Goal: Information Seeking & Learning: Find specific fact

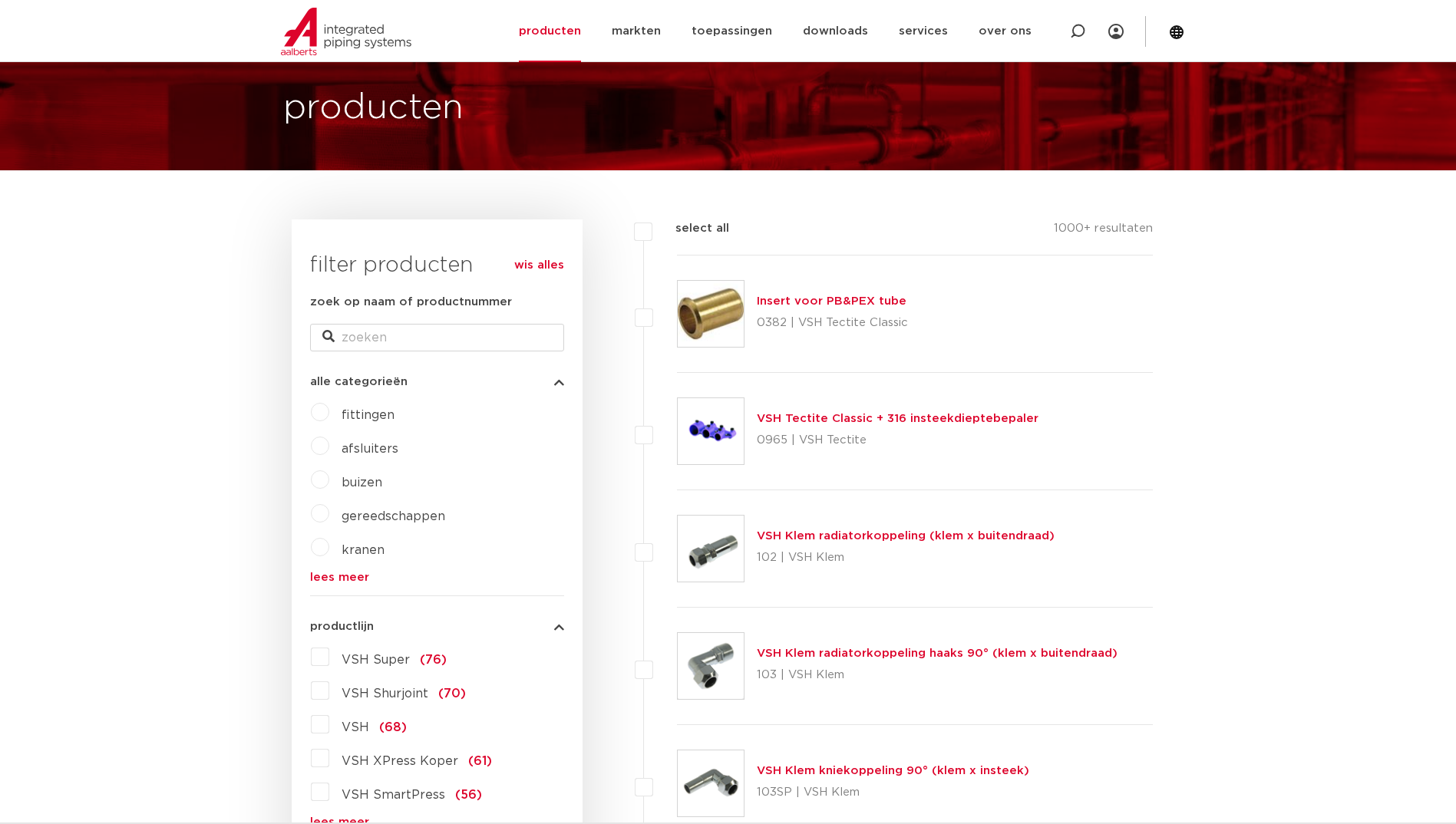
scroll to position [230, 0]
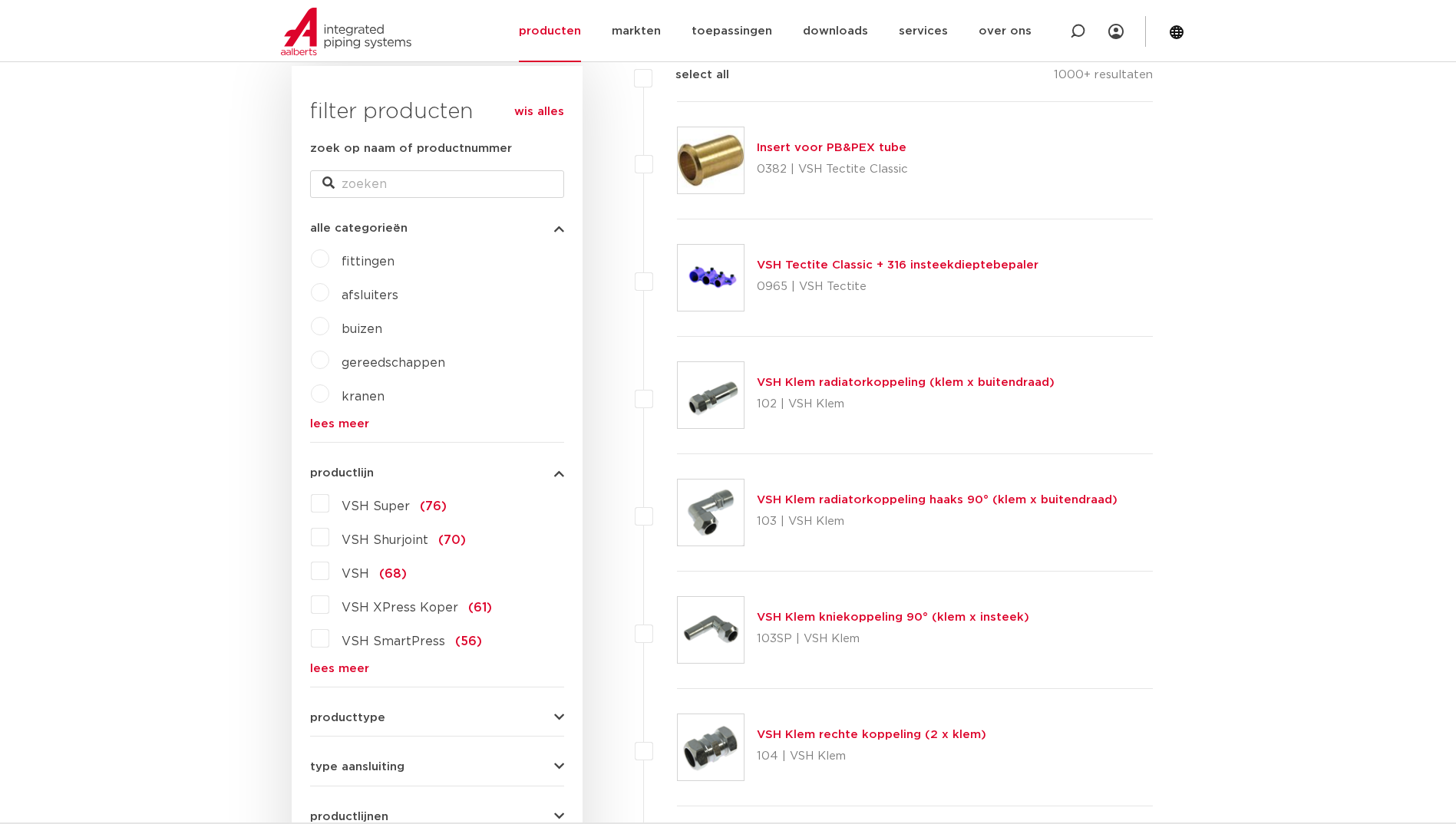
click at [337, 668] on link "lees meer" at bounding box center [437, 668] width 254 height 12
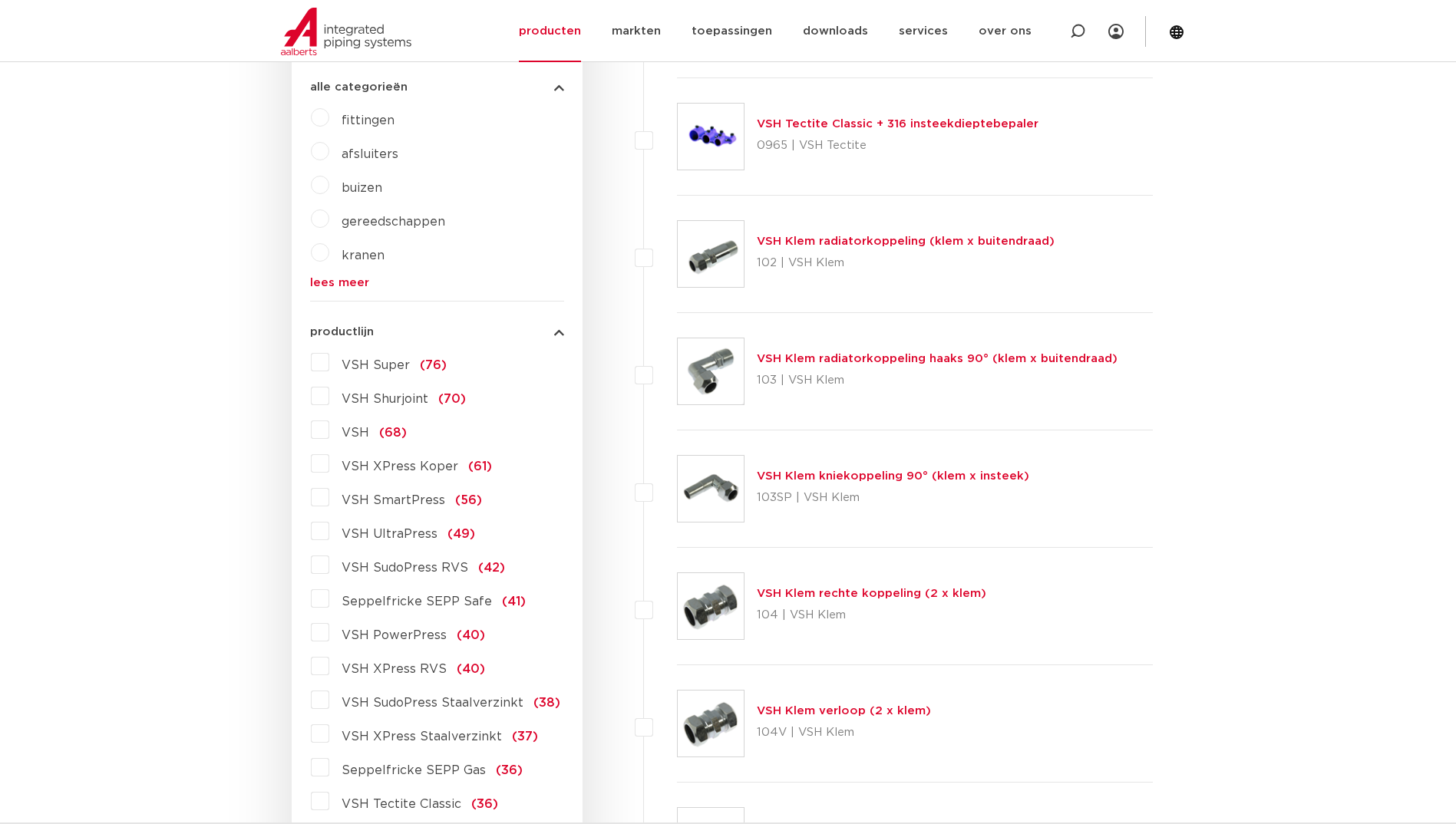
scroll to position [384, 0]
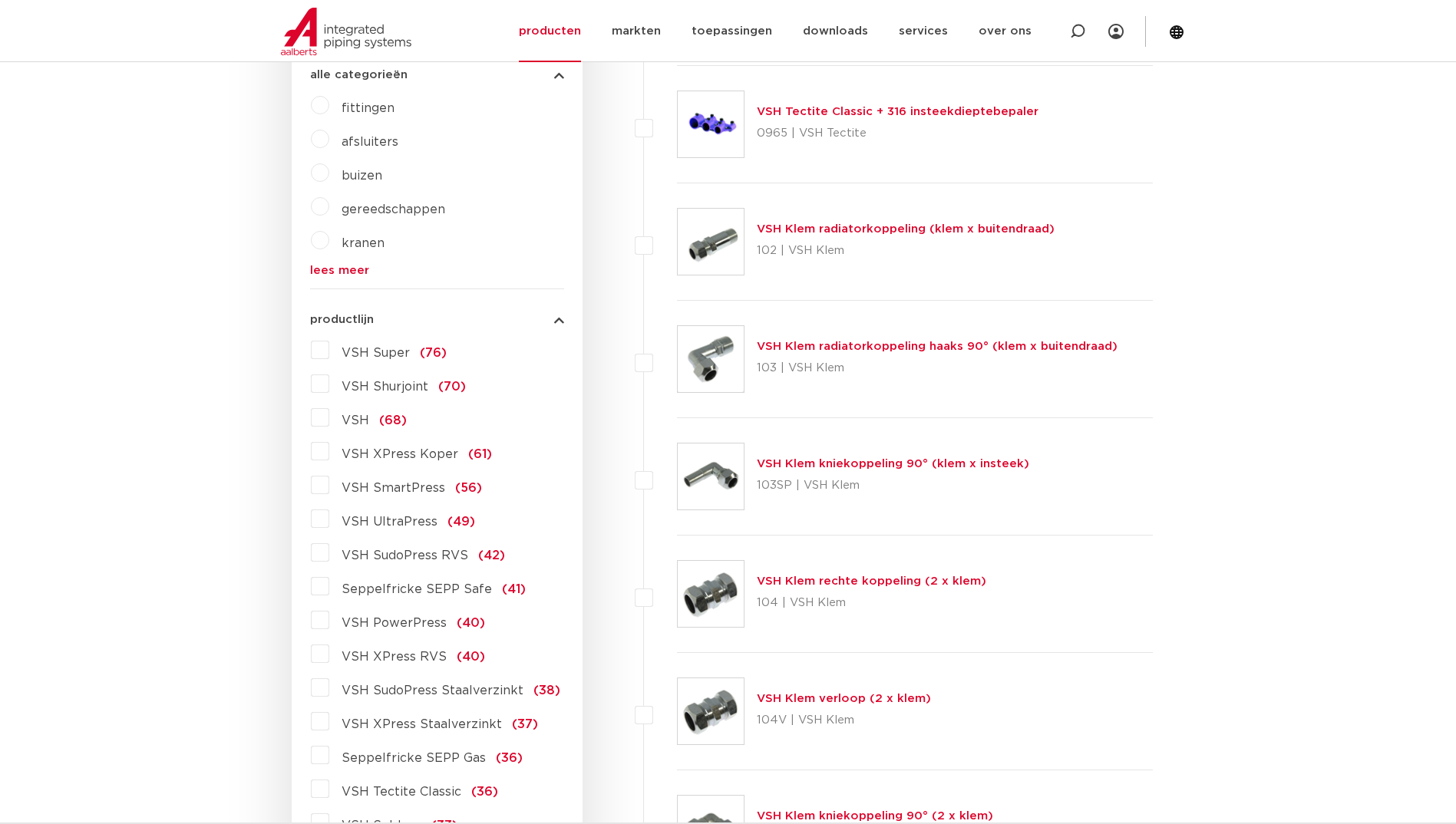
click at [394, 718] on span "VSH XPress Staalverzinkt" at bounding box center [422, 724] width 160 height 12
click at [0, 0] on input "VSH XPress Staalverzinkt (37)" at bounding box center [0, 0] width 0 height 0
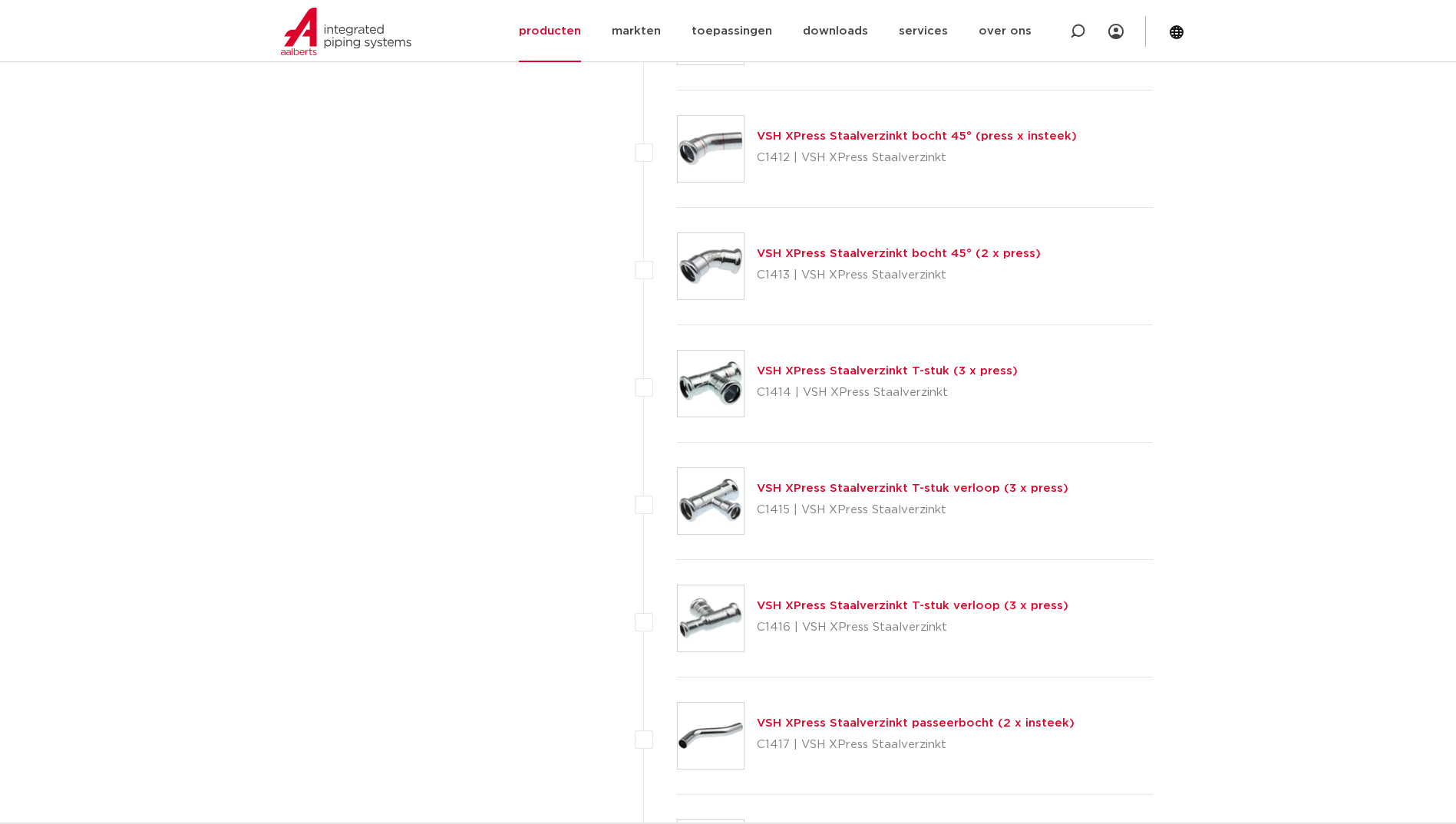
scroll to position [1305, 0]
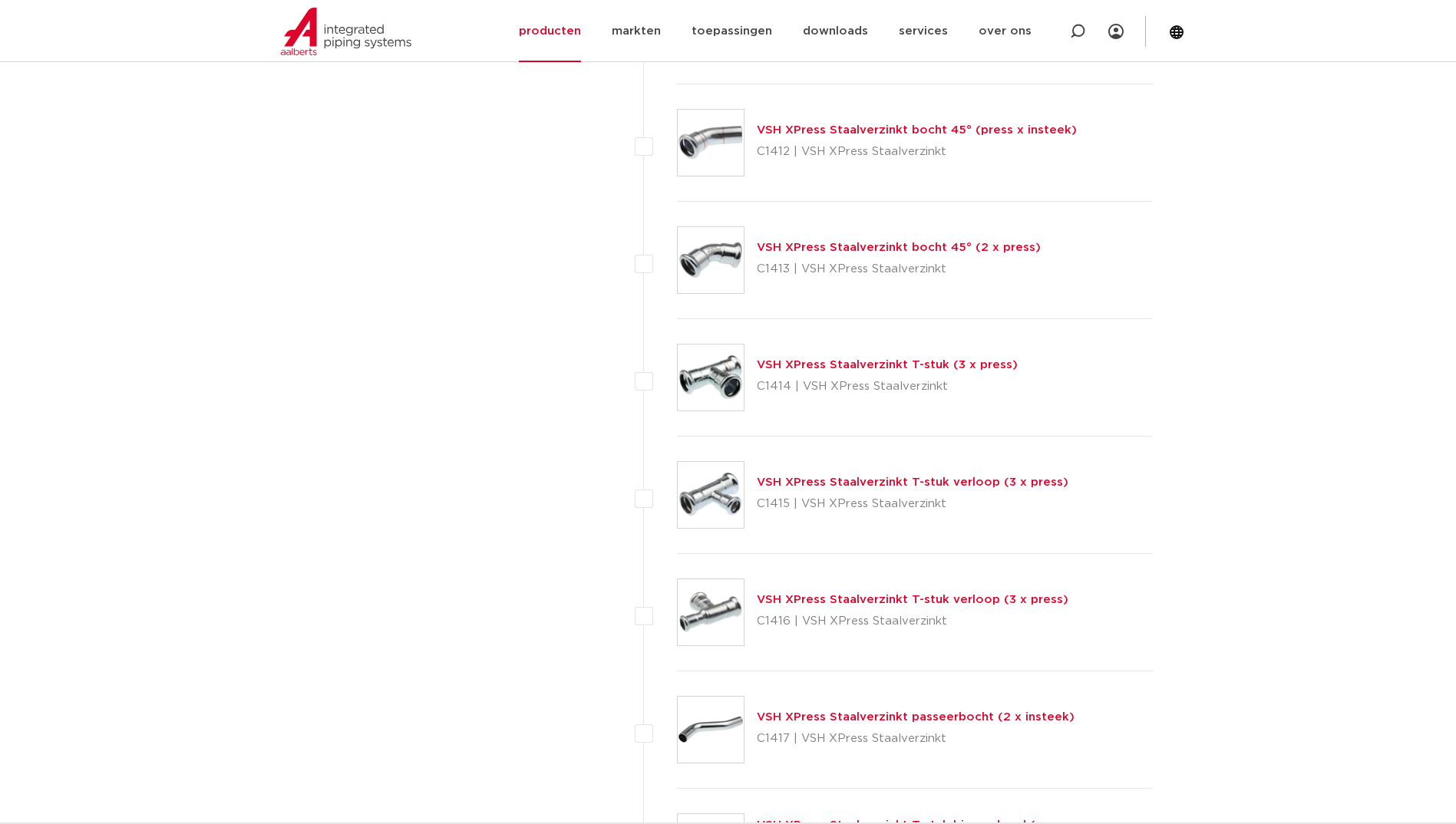
click at [849, 366] on link "VSH XPress Staalverzinkt T-stuk (3 x press)" at bounding box center [886, 365] width 261 height 12
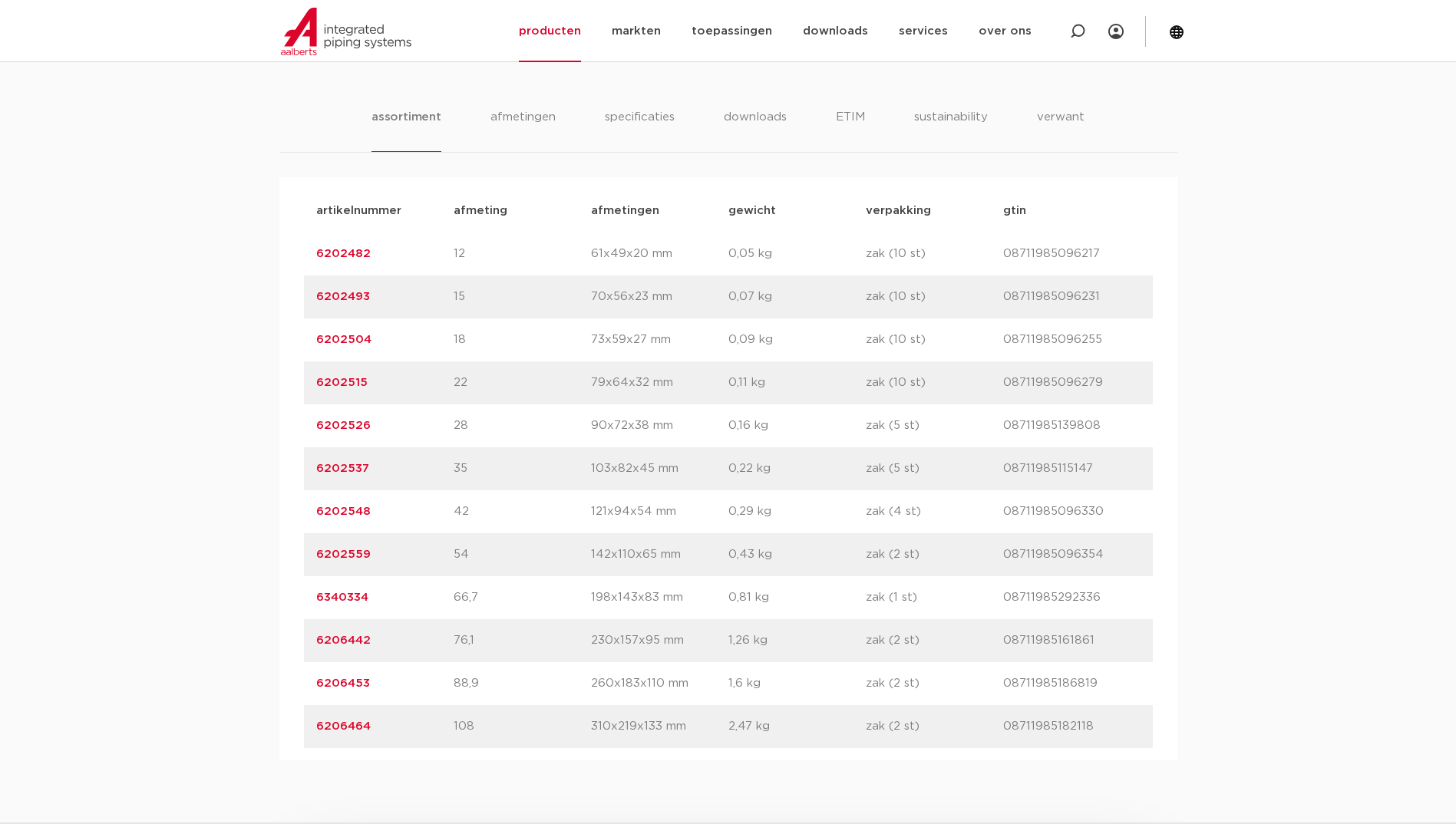
scroll to position [920, 0]
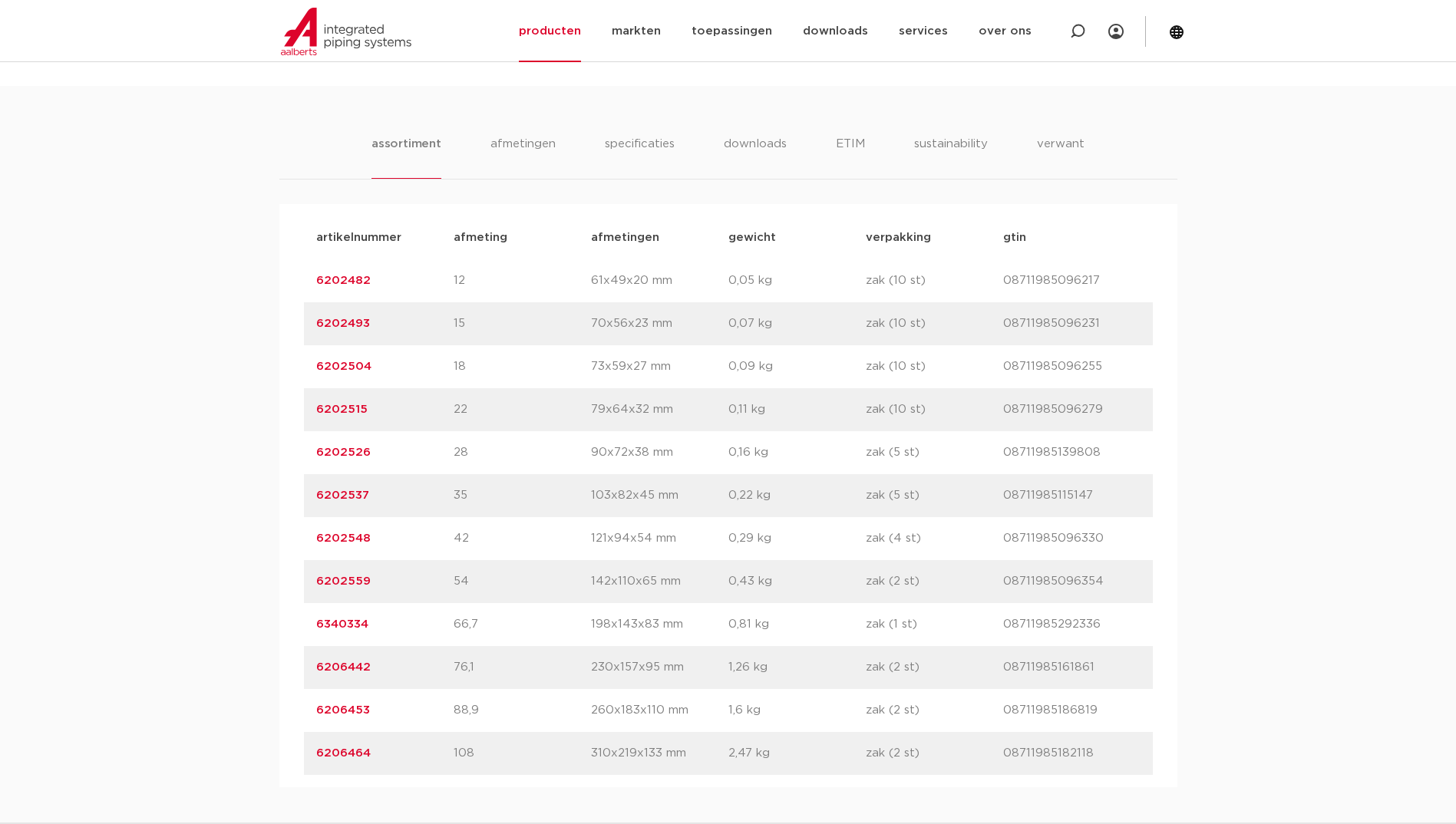
drag, startPoint x: 377, startPoint y: 448, endPoint x: 240, endPoint y: 447, distance: 137.0
click at [240, 447] on div "assortiment afmetingen specificaties downloads ETIM sustainability verwant asso…" at bounding box center [728, 436] width 1456 height 701
copy link "6202526"
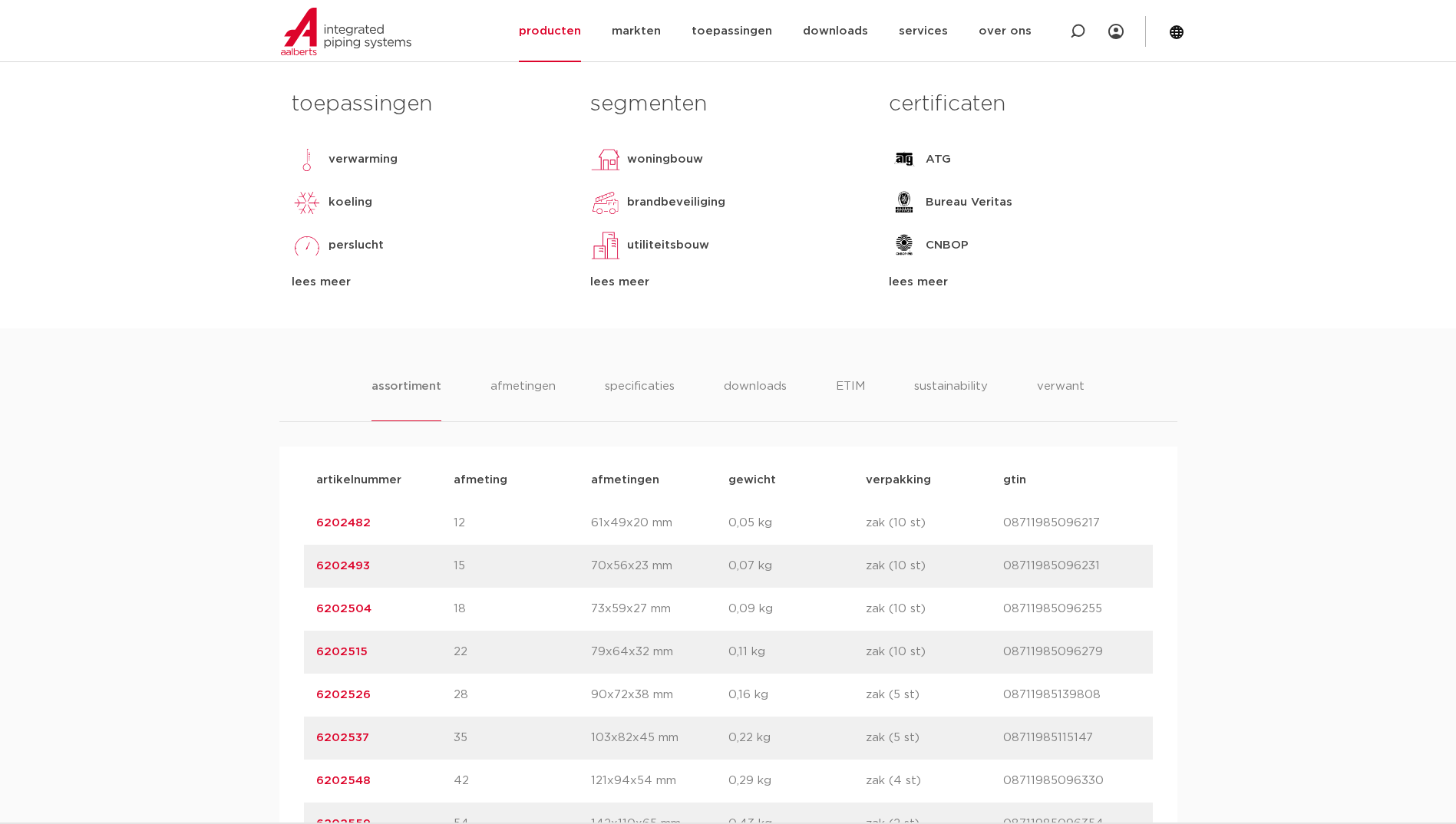
scroll to position [691, 0]
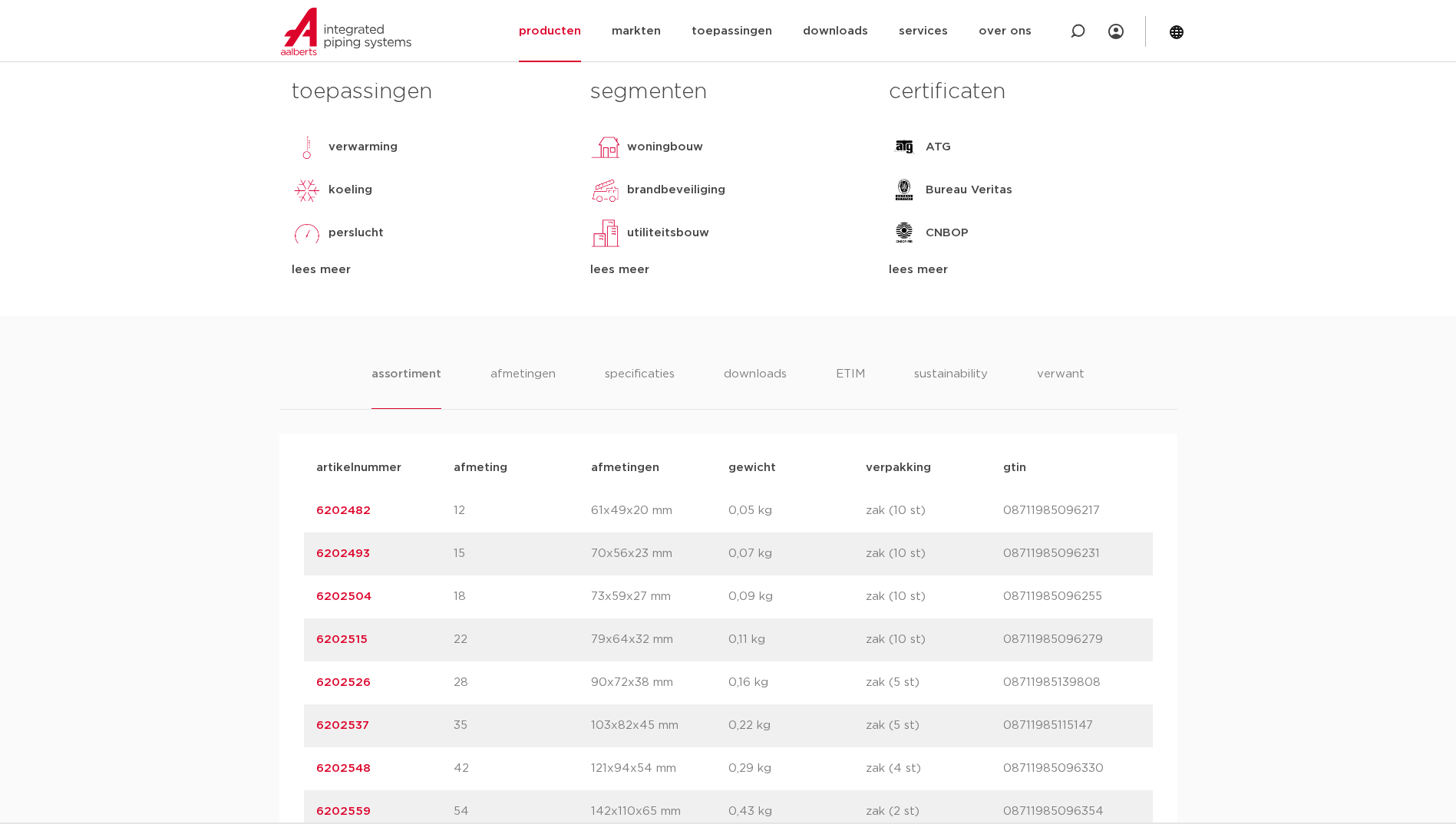
drag, startPoint x: 366, startPoint y: 731, endPoint x: 277, endPoint y: 718, distance: 89.9
click at [277, 718] on div "assortiment afmetingen specificaties downloads ETIM sustainability verwant asso…" at bounding box center [728, 666] width 1456 height 701
copy link "6202537"
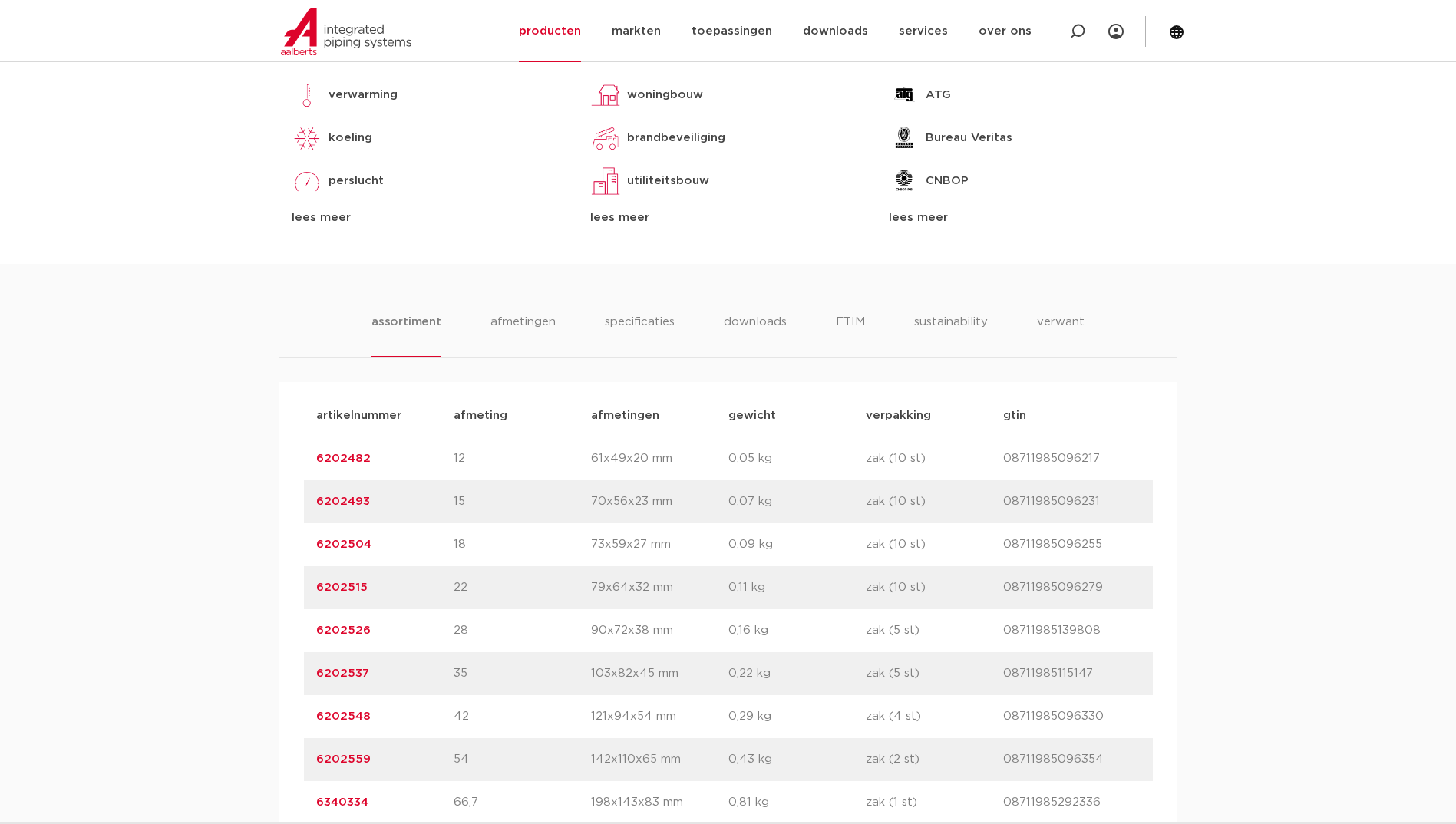
scroll to position [767, 0]
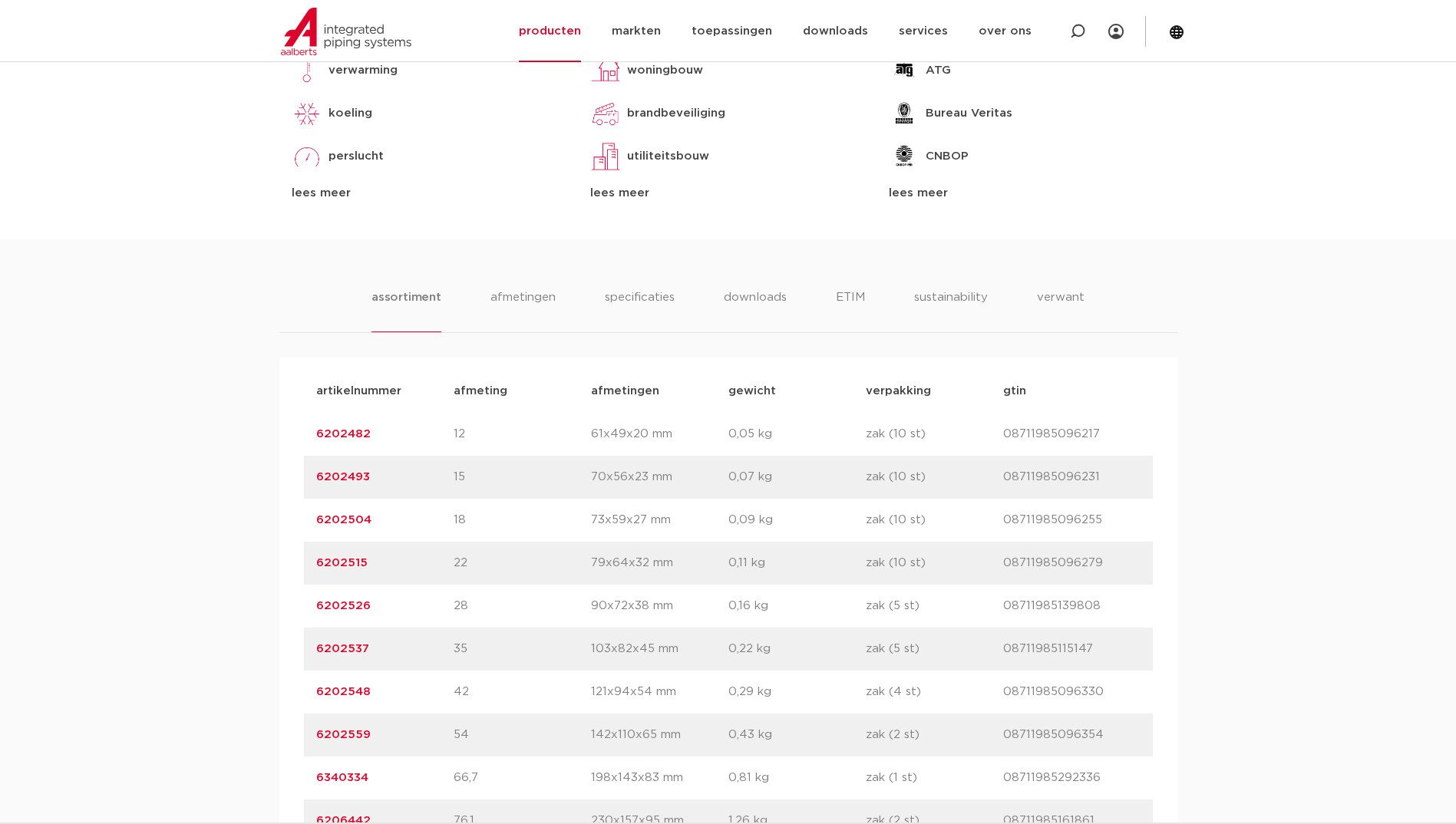
drag, startPoint x: 370, startPoint y: 610, endPoint x: 291, endPoint y: 594, distance: 80.6
click at [291, 594] on div "artikelnummer afmeting afmetingen gewicht verpakking gtin artikelnummer 6202482…" at bounding box center [728, 650] width 898 height 584
copy link "6202526"
